Goal: Navigation & Orientation: Find specific page/section

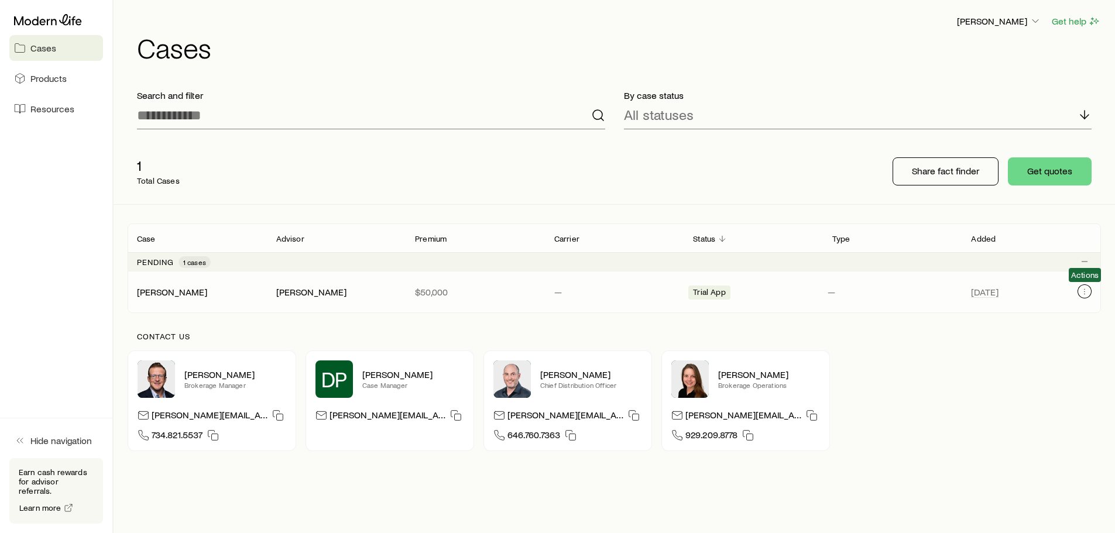
click at [1089, 289] on icon "Client cases" at bounding box center [1084, 291] width 9 height 9
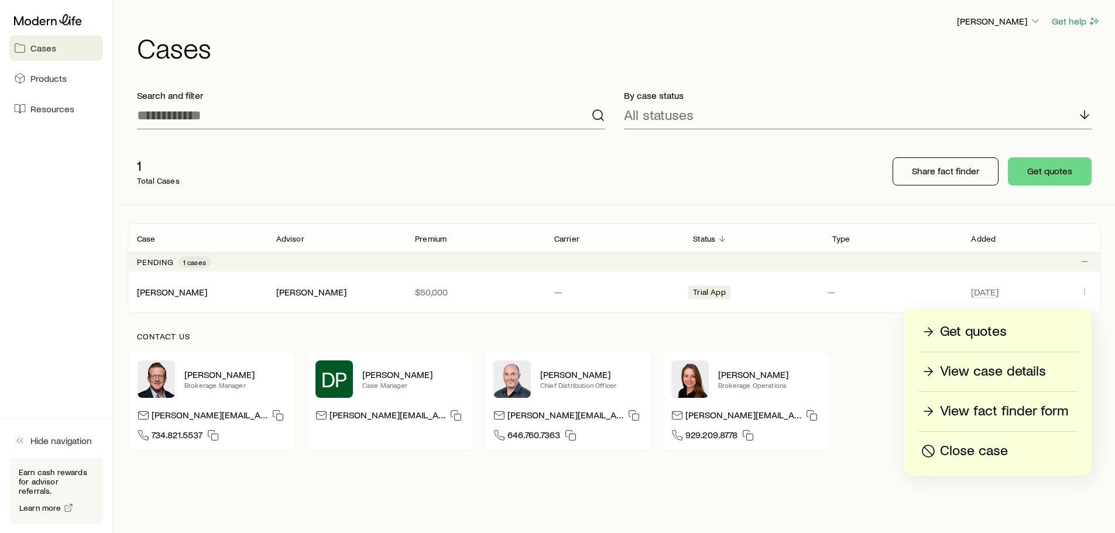
click at [688, 496] on div "[PERSON_NAME] Get help Cases Search and filter By case status All statuses 1 To…" at bounding box center [557, 284] width 1115 height 568
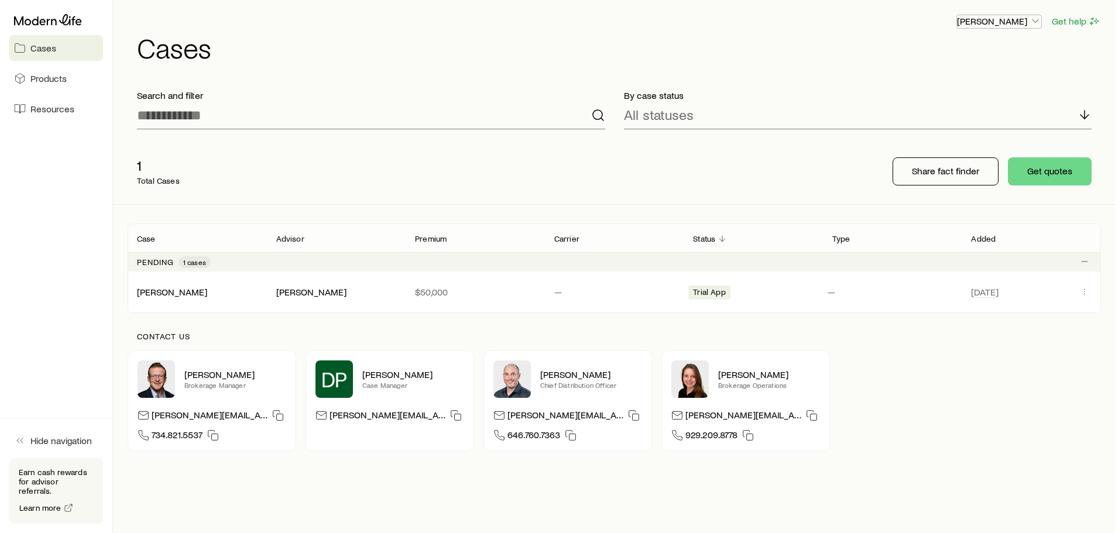
click at [999, 25] on p "[PERSON_NAME]" at bounding box center [999, 21] width 84 height 12
click at [1087, 78] on div "[PERSON_NAME] Get help Cases Search and filter By case status All statuses 1 To…" at bounding box center [614, 244] width 1001 height 489
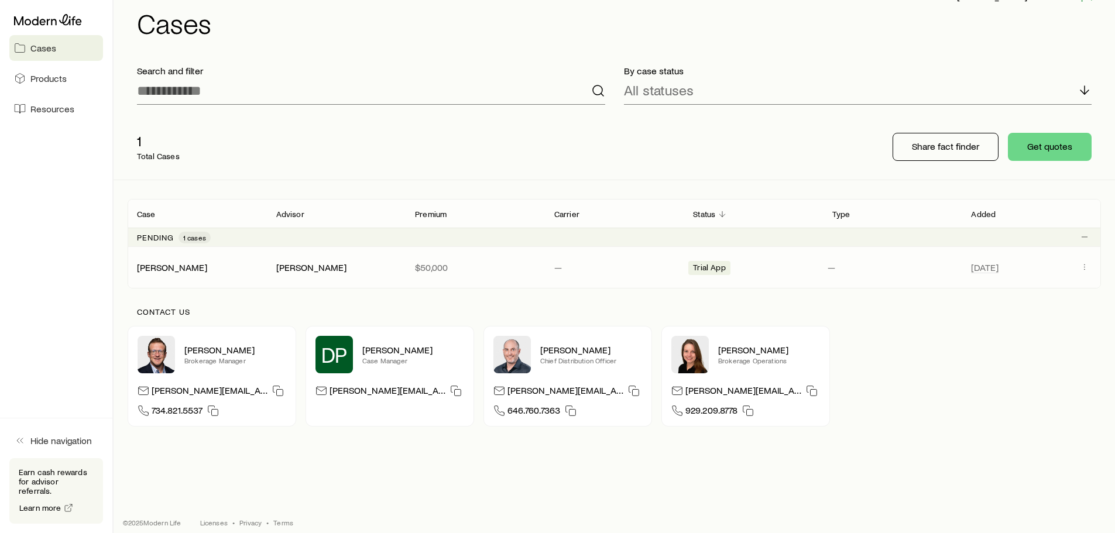
scroll to position [35, 0]
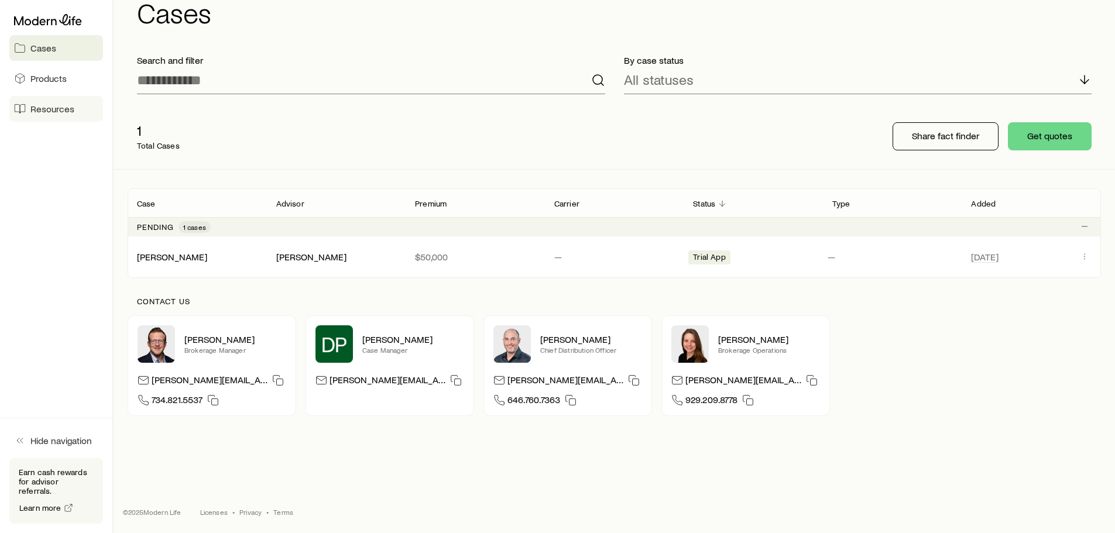
click at [53, 109] on span "Resources" at bounding box center [52, 109] width 44 height 12
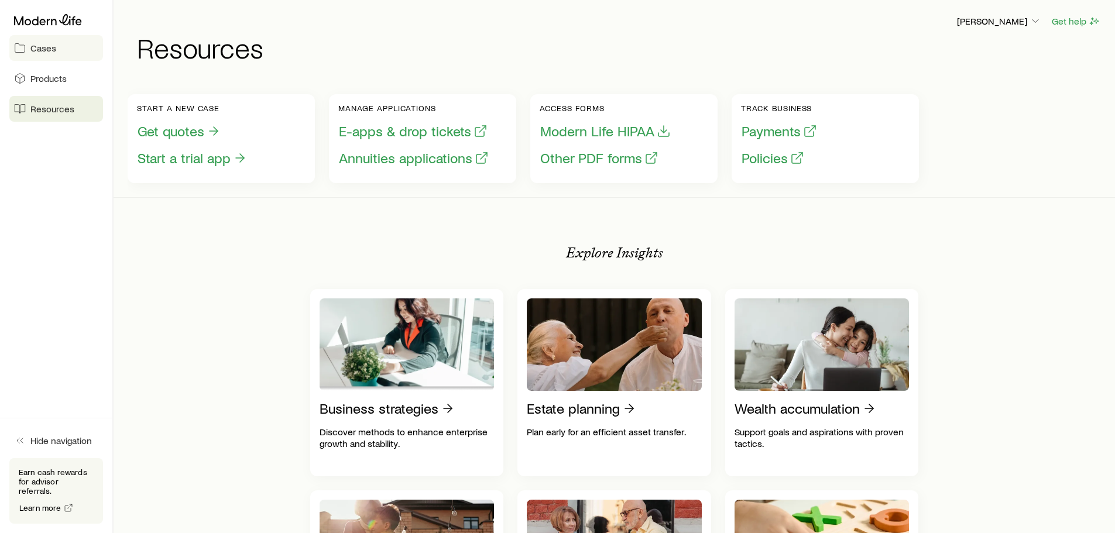
click at [53, 48] on span "Cases" at bounding box center [43, 48] width 26 height 12
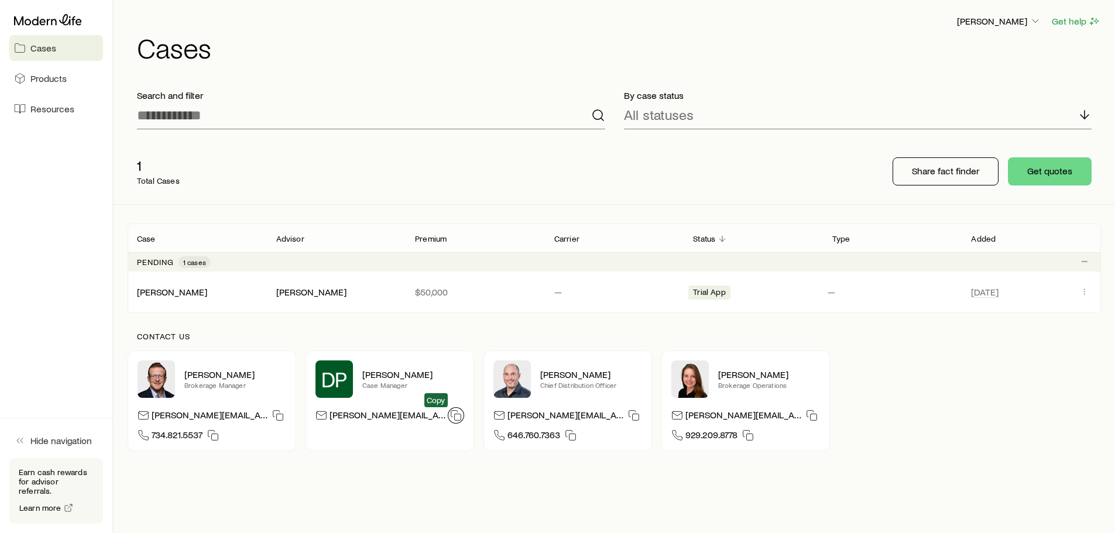
click at [450, 414] on icon "button" at bounding box center [456, 416] width 12 height 12
